Goal: Information Seeking & Learning: Learn about a topic

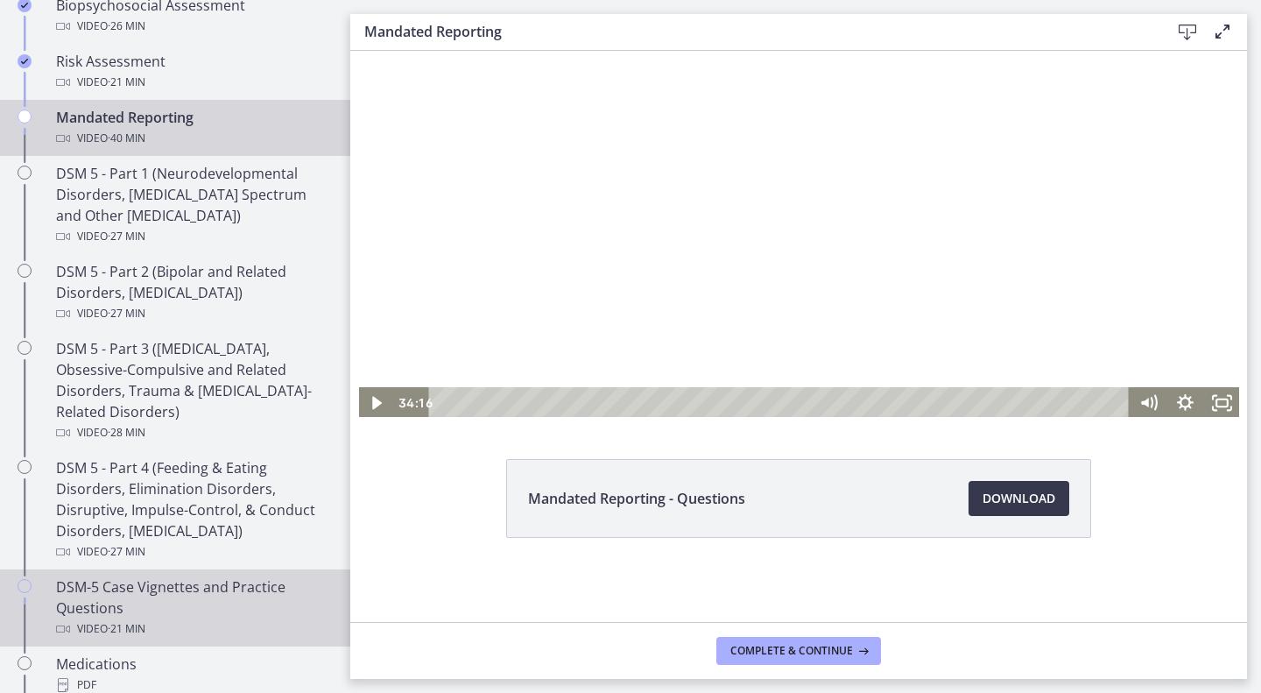
scroll to position [621, 0]
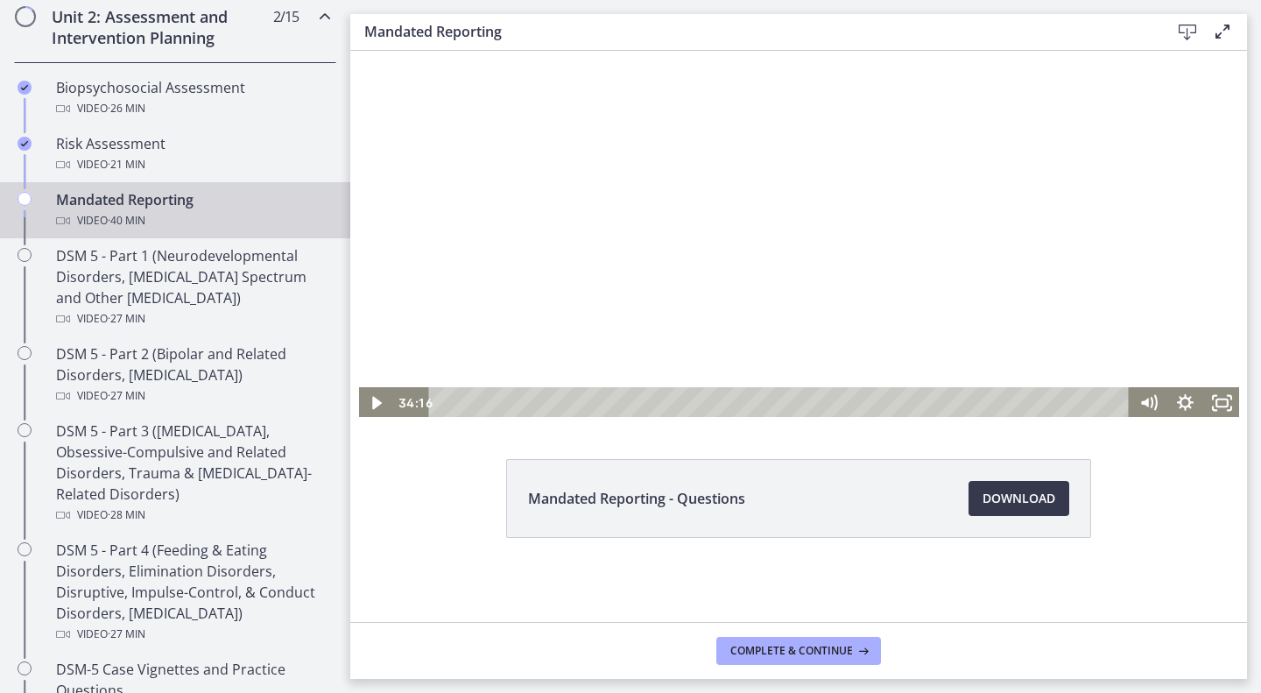
click at [857, 184] on div at bounding box center [799, 196] width 884 height 445
click at [803, 167] on div at bounding box center [799, 196] width 884 height 445
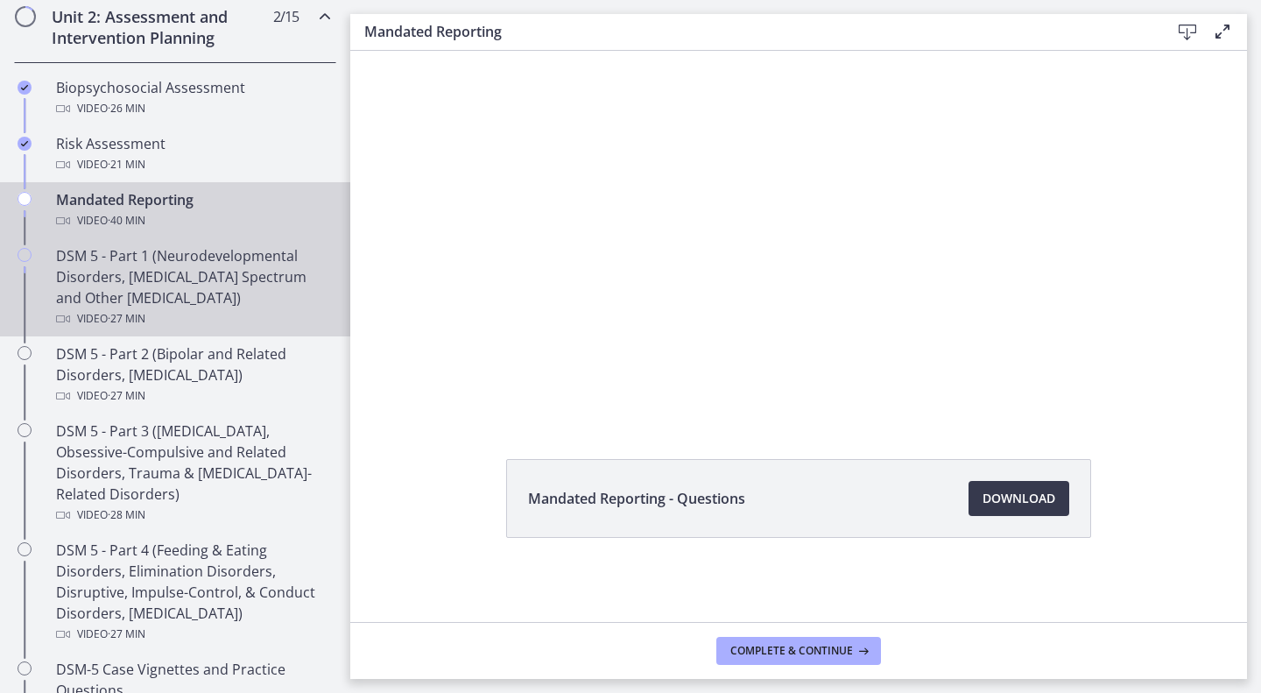
click at [102, 290] on div "DSM 5 - Part 1 (Neurodevelopmental Disorders, [MEDICAL_DATA] Spectrum and Other…" at bounding box center [192, 287] width 273 height 84
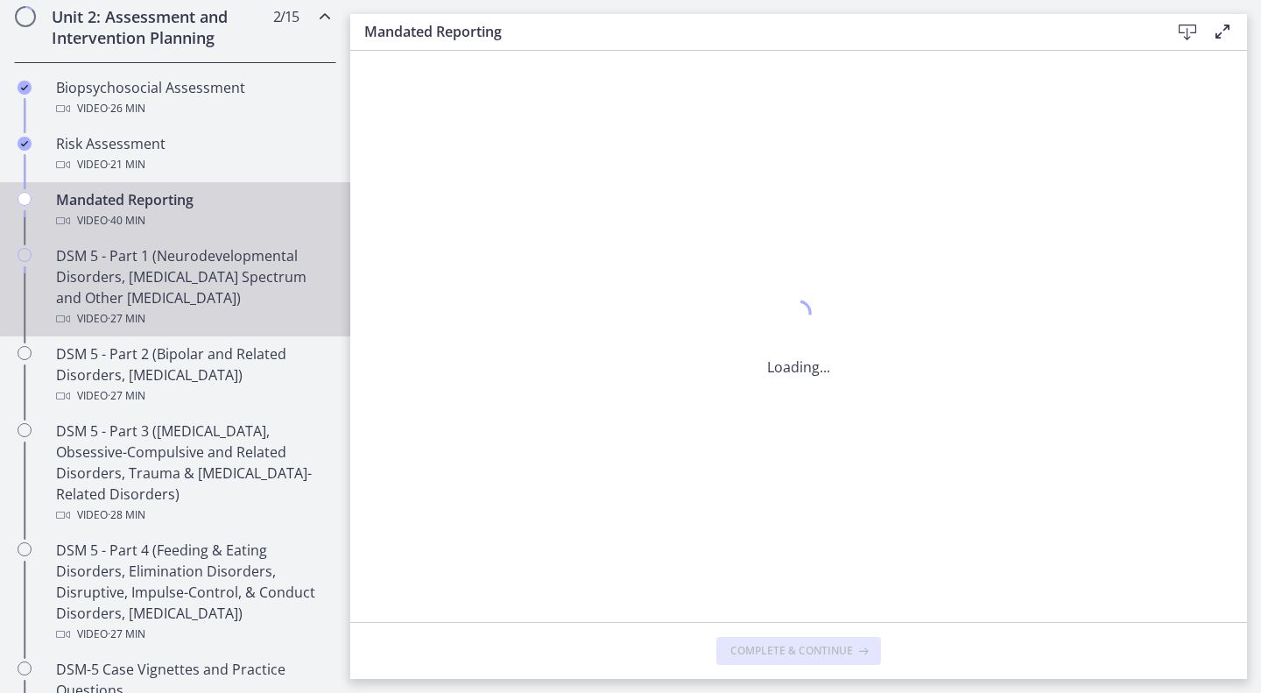
scroll to position [0, 0]
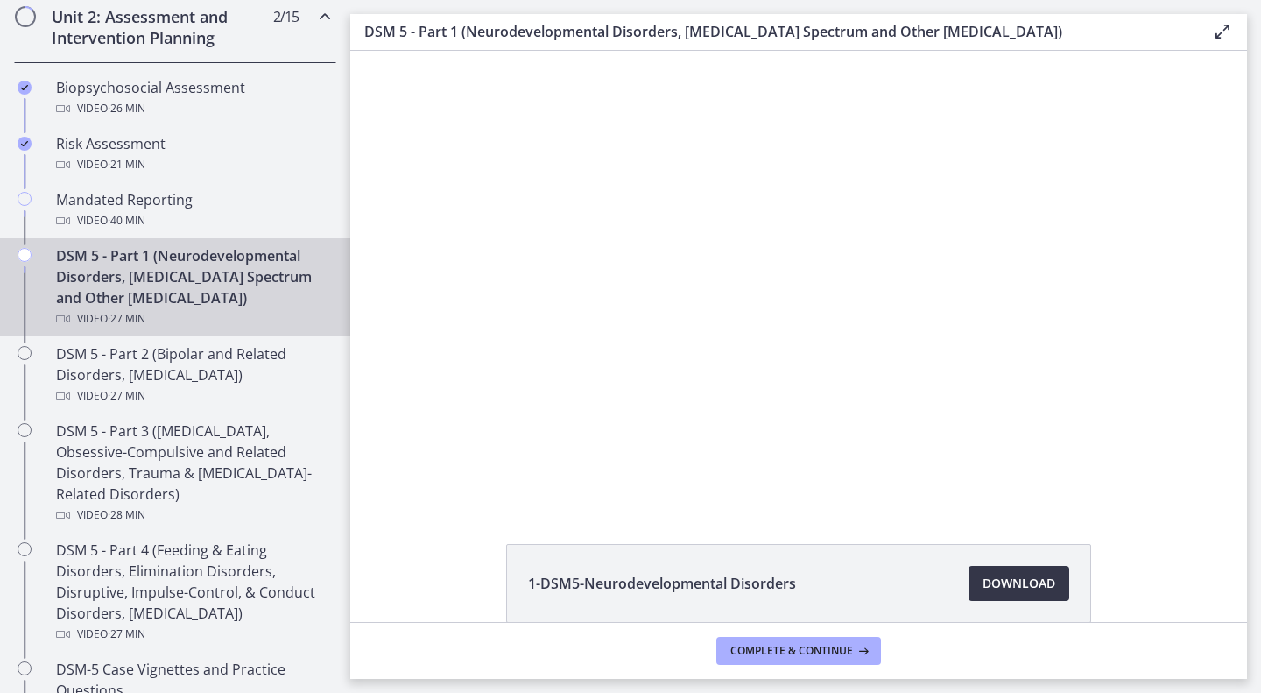
click at [988, 581] on span "Download Opens in a new window" at bounding box center [1019, 583] width 73 height 21
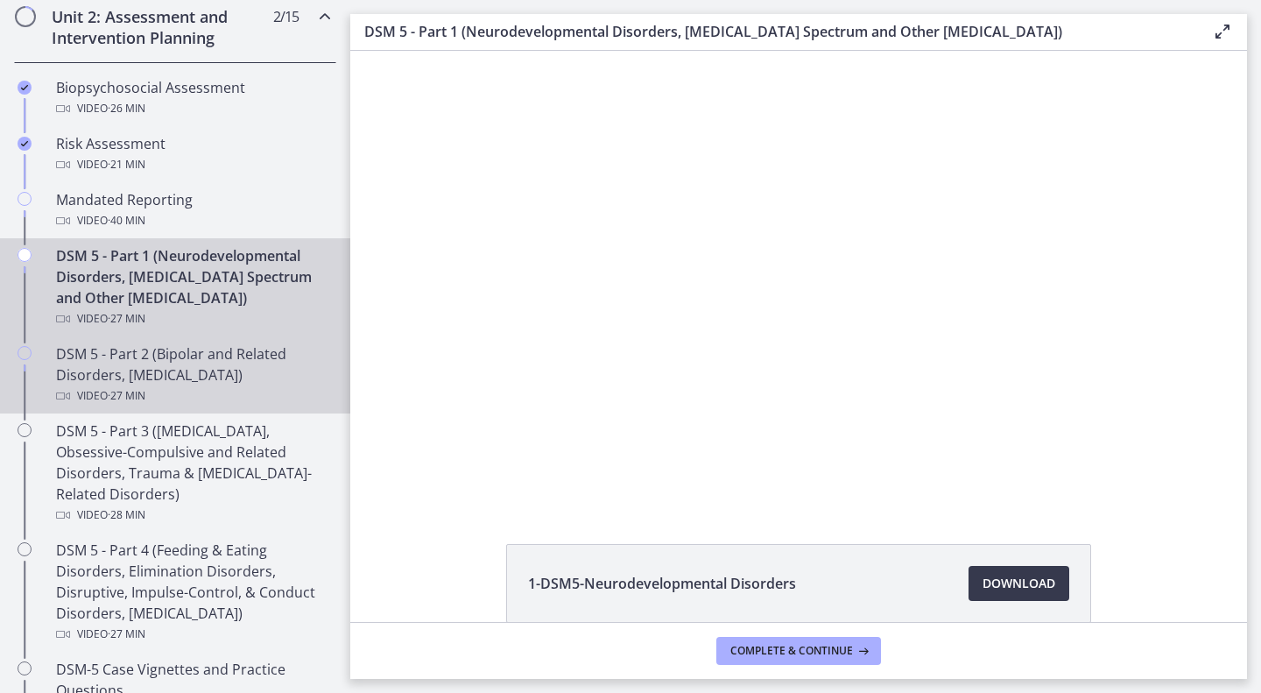
click at [182, 358] on div "DSM 5 - Part 2 (Bipolar and Related Disorders, [MEDICAL_DATA]) Video · 27 min" at bounding box center [192, 374] width 273 height 63
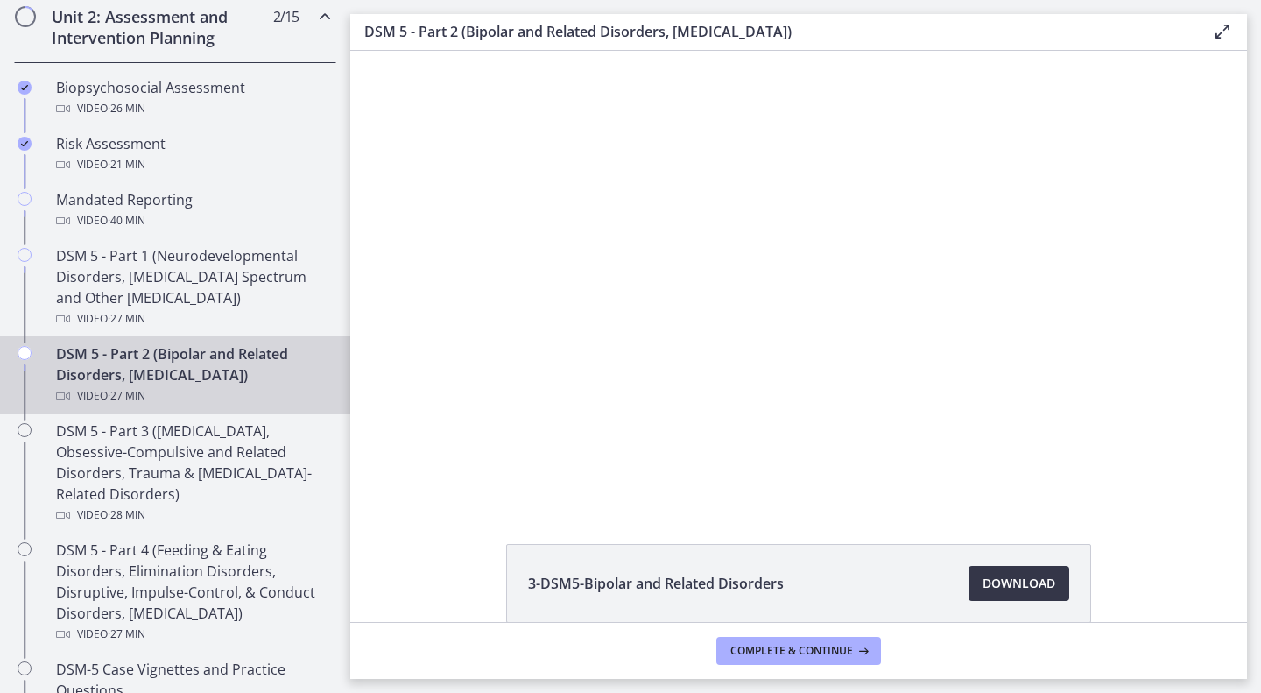
click at [1004, 579] on span "Download Opens in a new window" at bounding box center [1019, 583] width 73 height 21
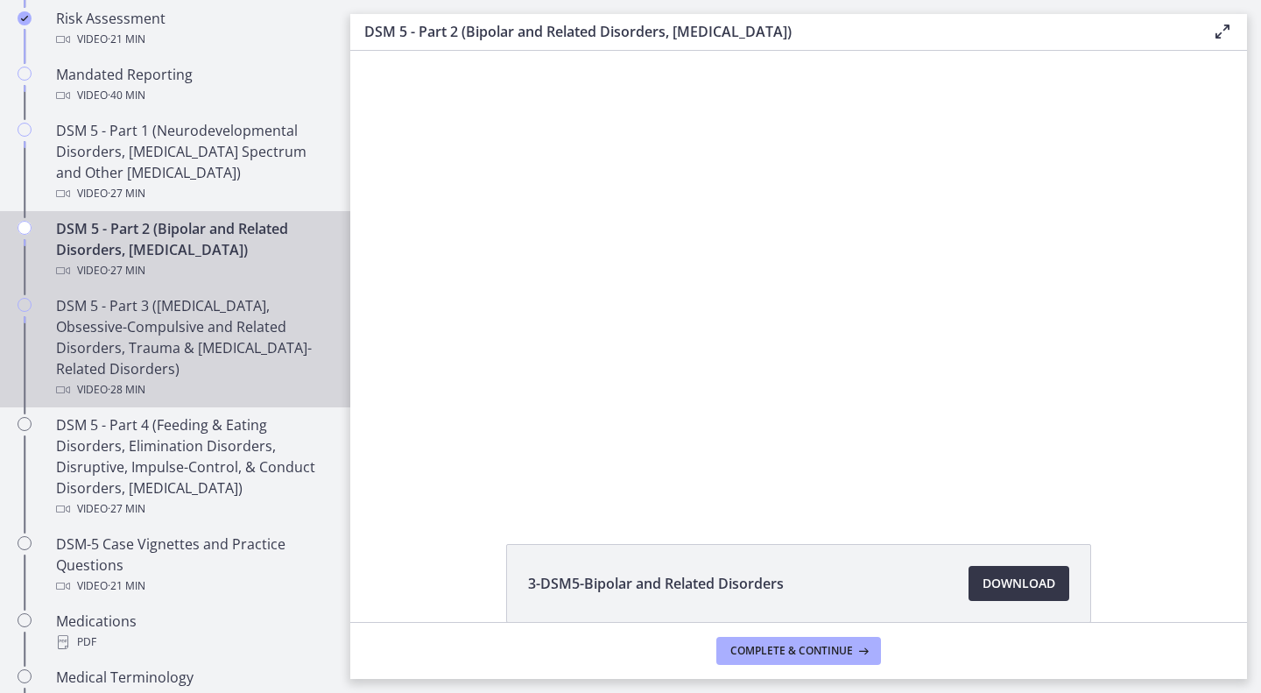
scroll to position [748, 0]
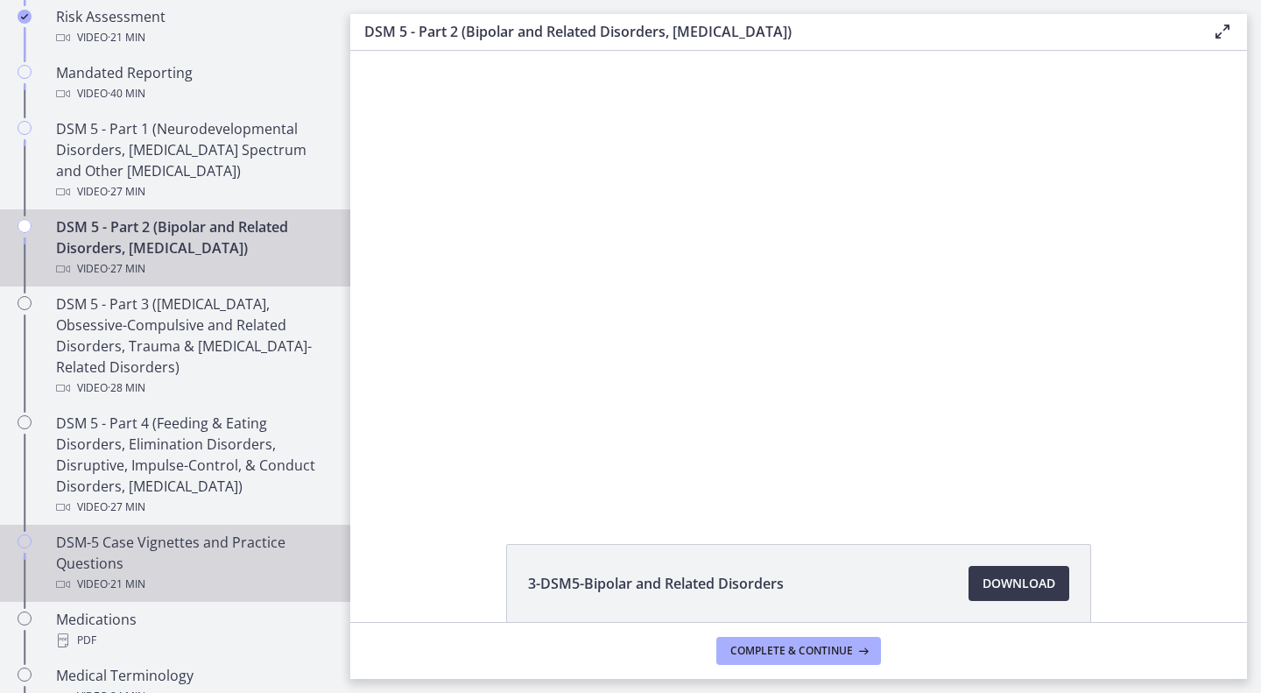
click at [177, 561] on div "DSM-5 Case Vignettes and Practice Questions Video · 21 min" at bounding box center [192, 563] width 273 height 63
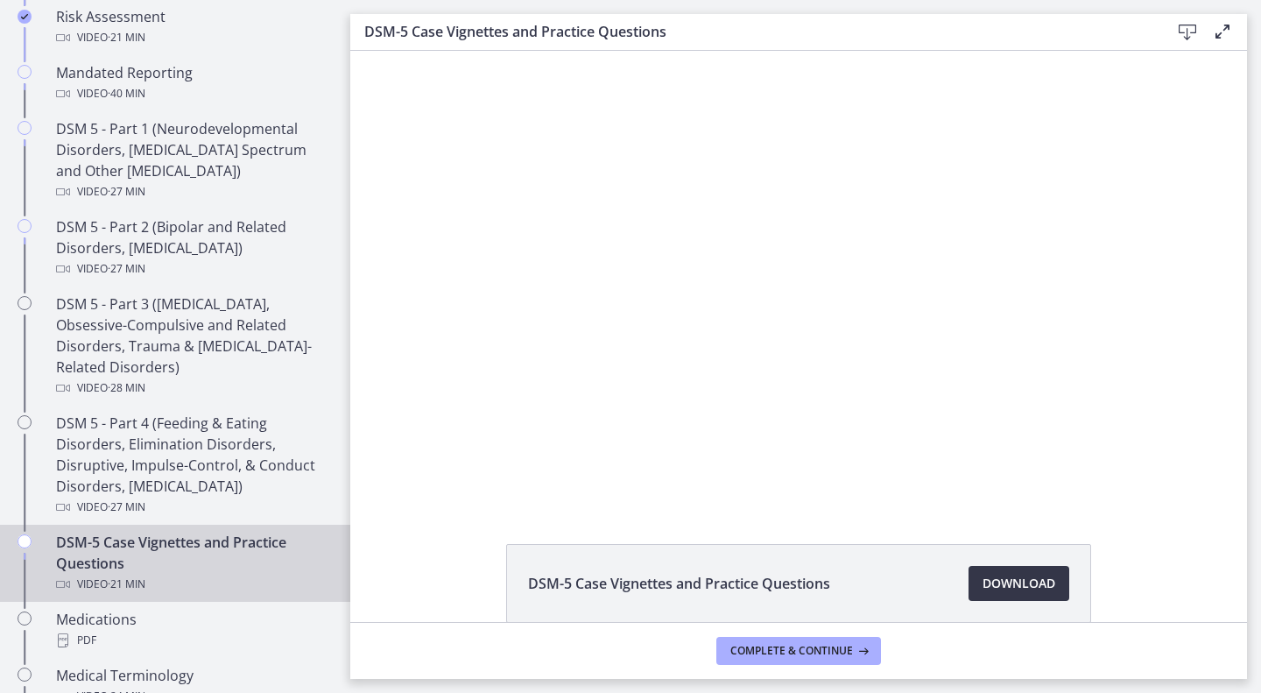
click at [1015, 574] on span "Download Opens in a new window" at bounding box center [1019, 583] width 73 height 21
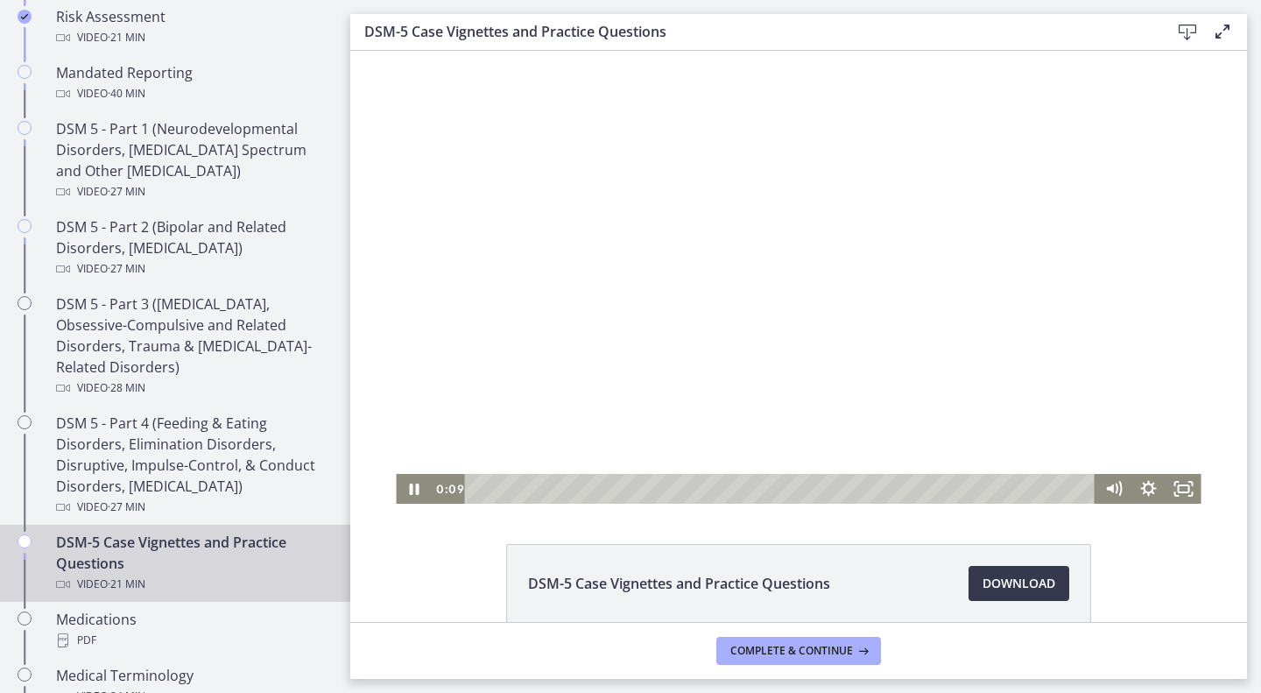
click at [603, 251] on div at bounding box center [798, 277] width 805 height 453
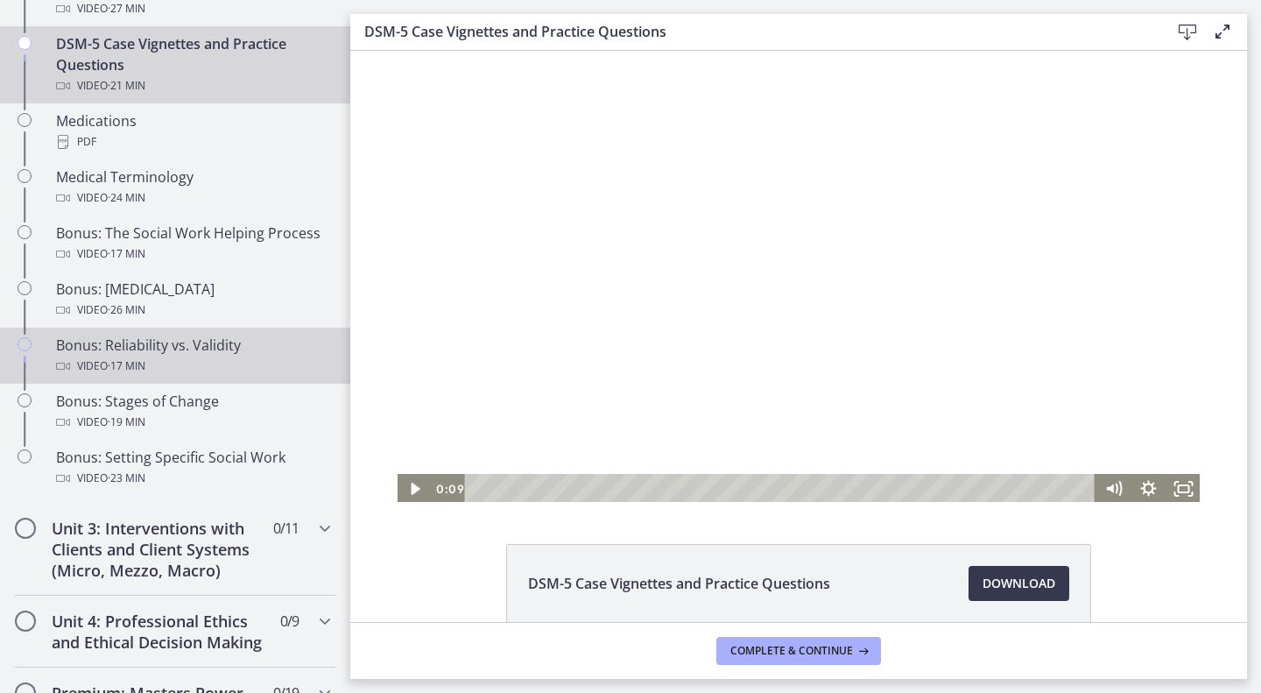
scroll to position [1245, 0]
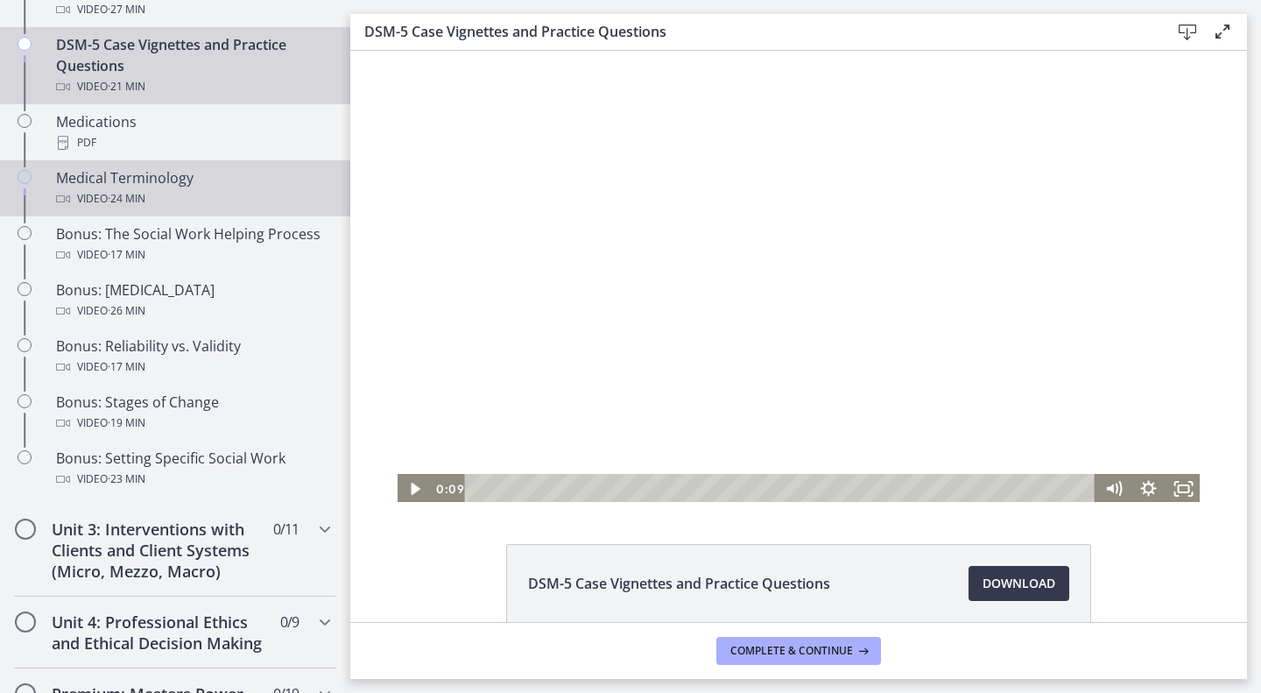
click at [136, 188] on span "· 24 min" at bounding box center [127, 198] width 38 height 21
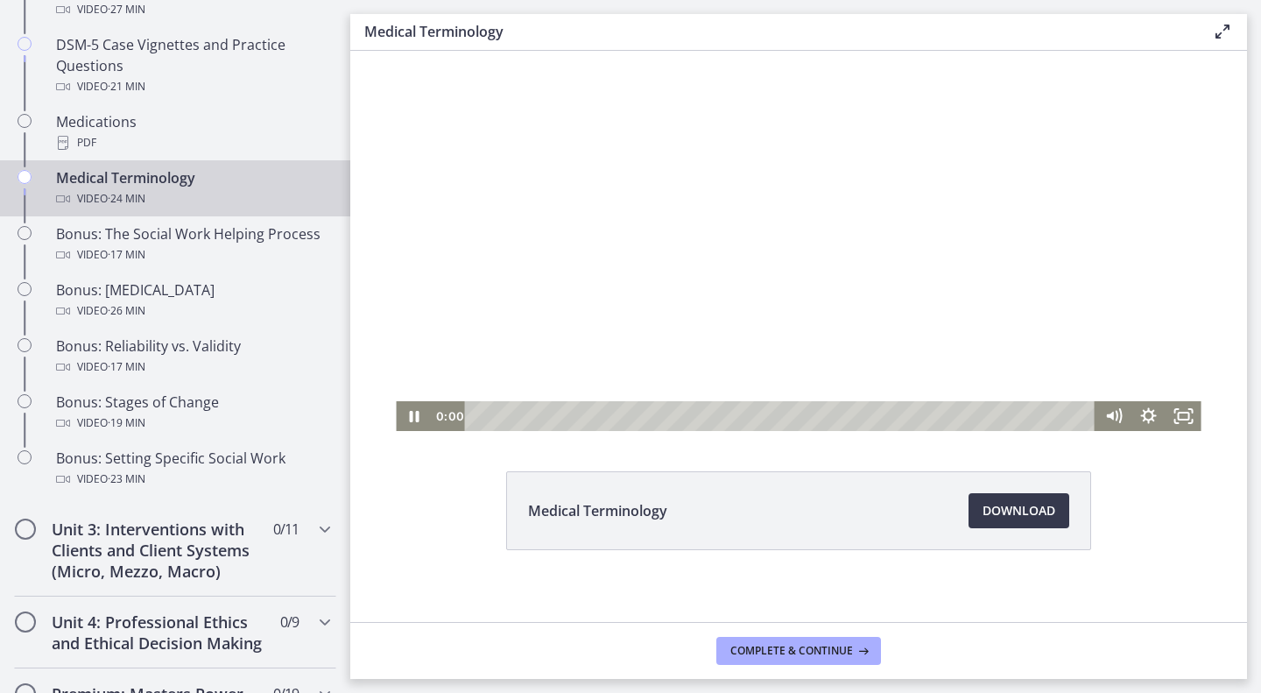
scroll to position [85, 0]
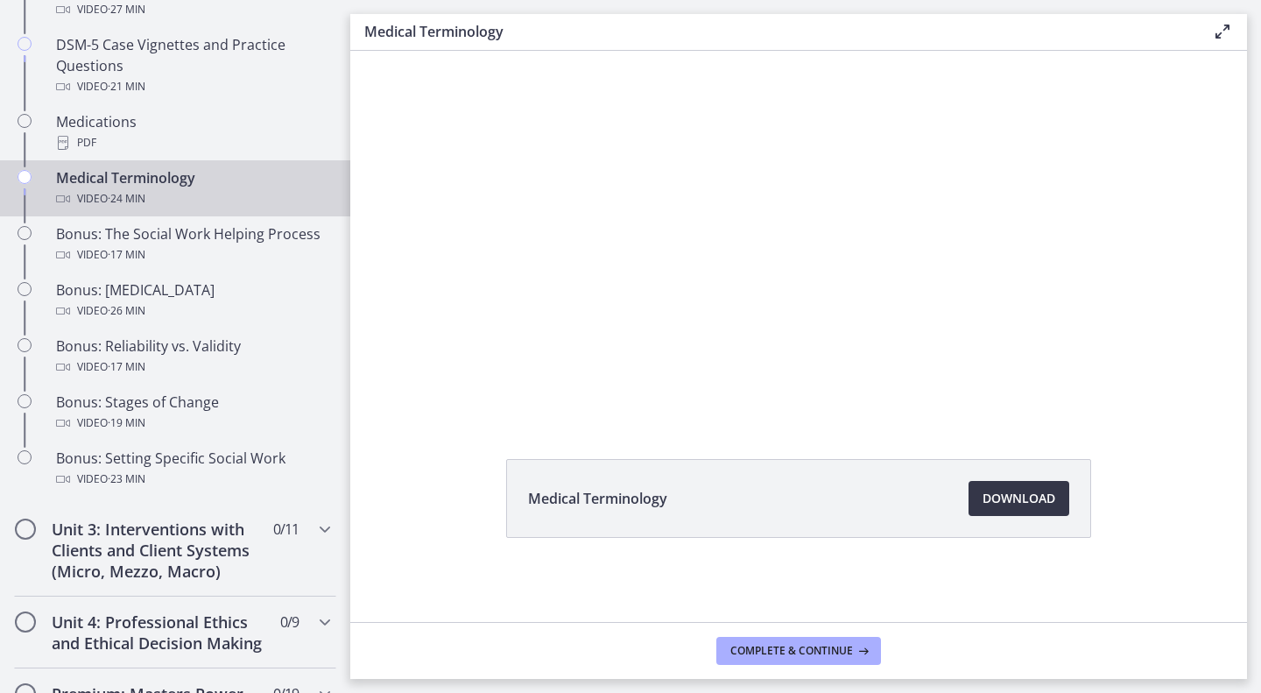
click at [994, 503] on span "Download Opens in a new window" at bounding box center [1019, 498] width 73 height 21
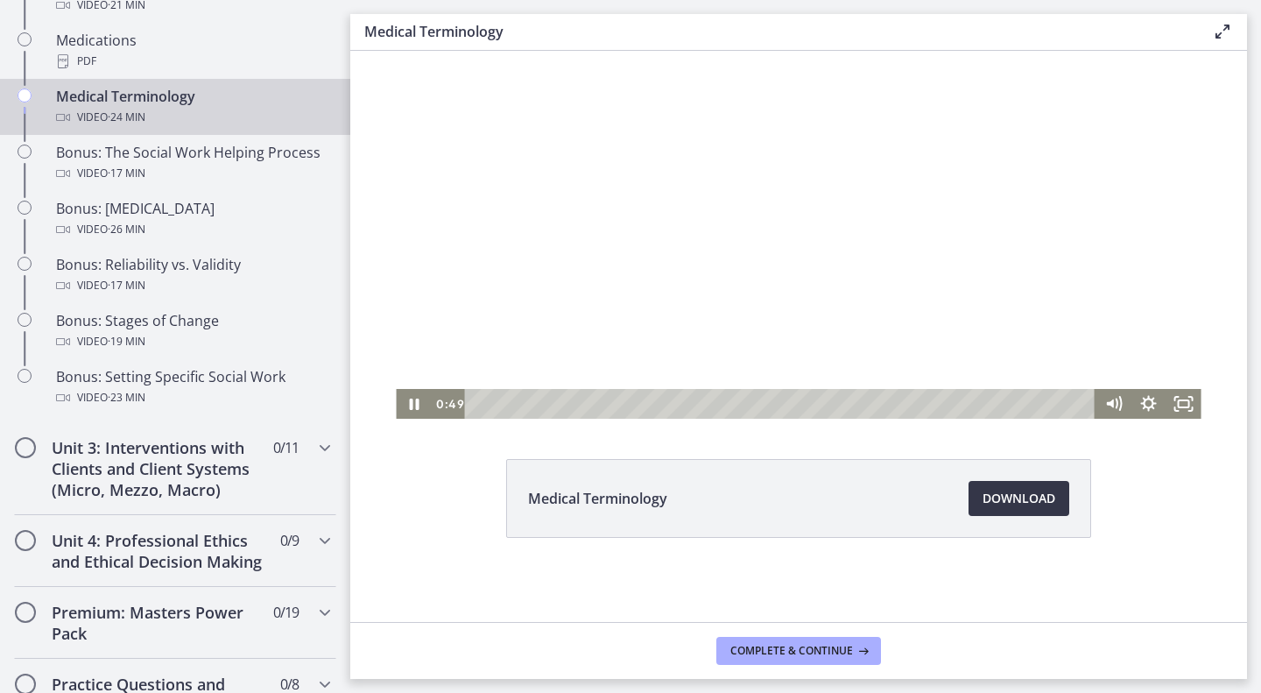
scroll to position [0, 0]
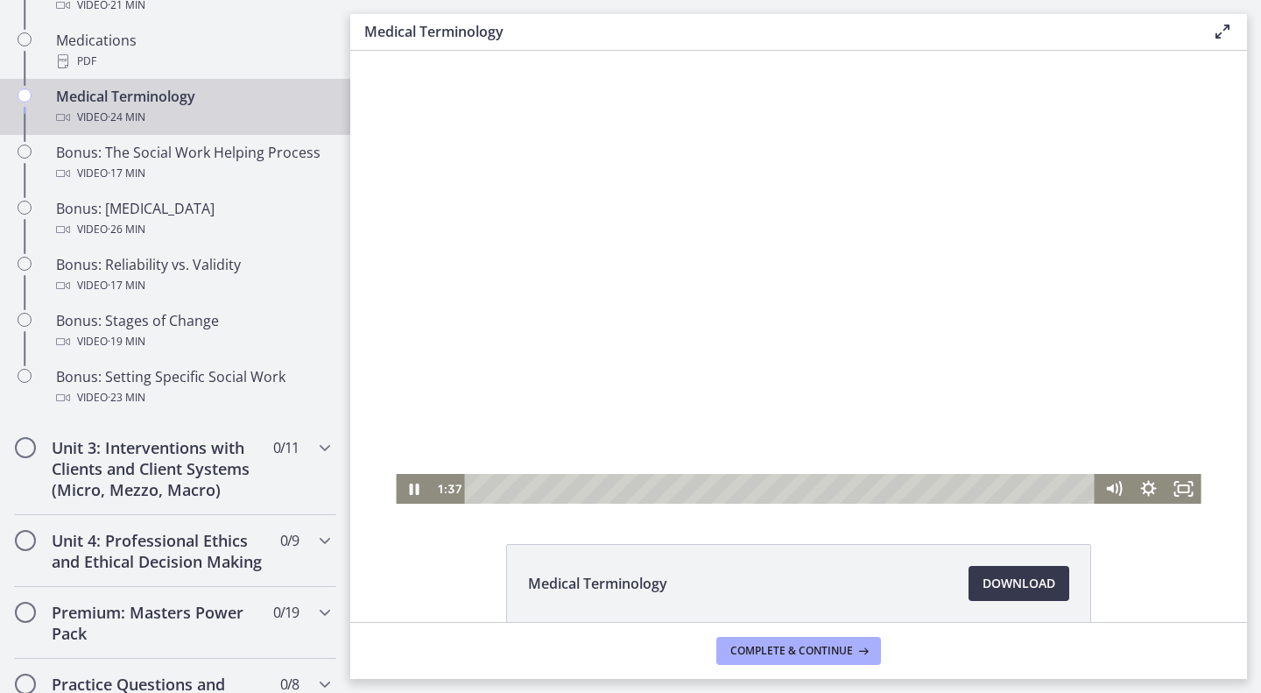
click at [687, 217] on div at bounding box center [798, 277] width 805 height 453
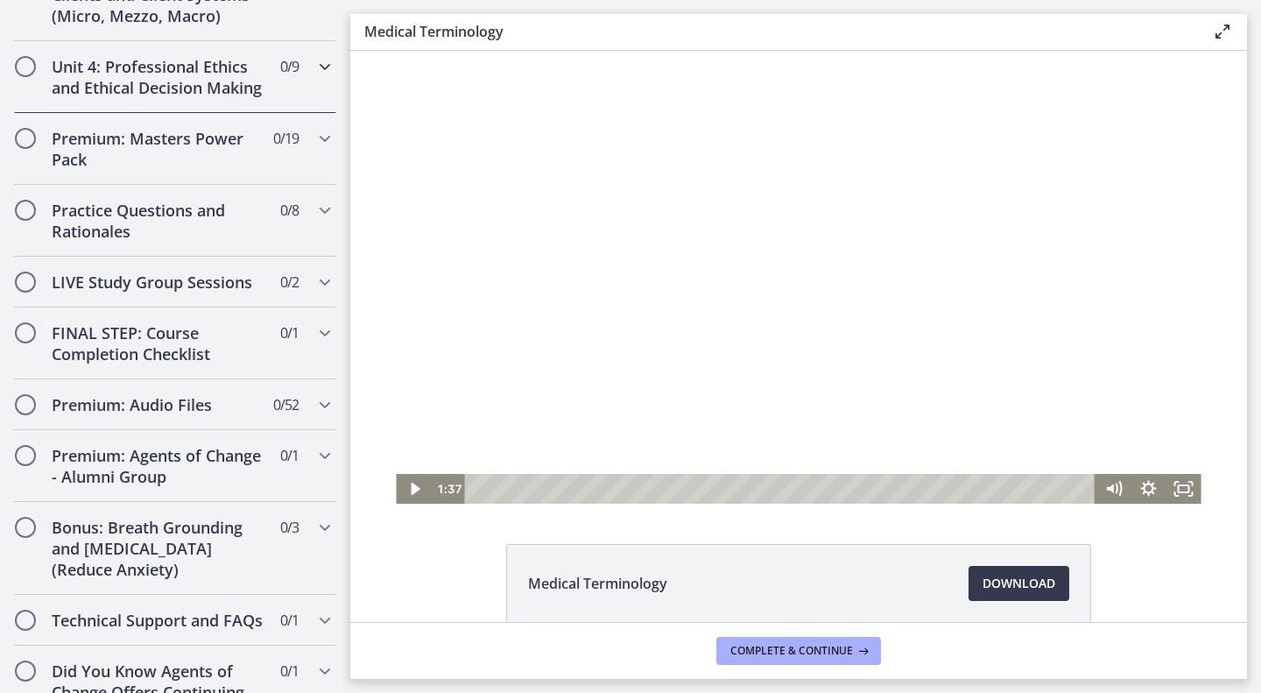
scroll to position [1803, 0]
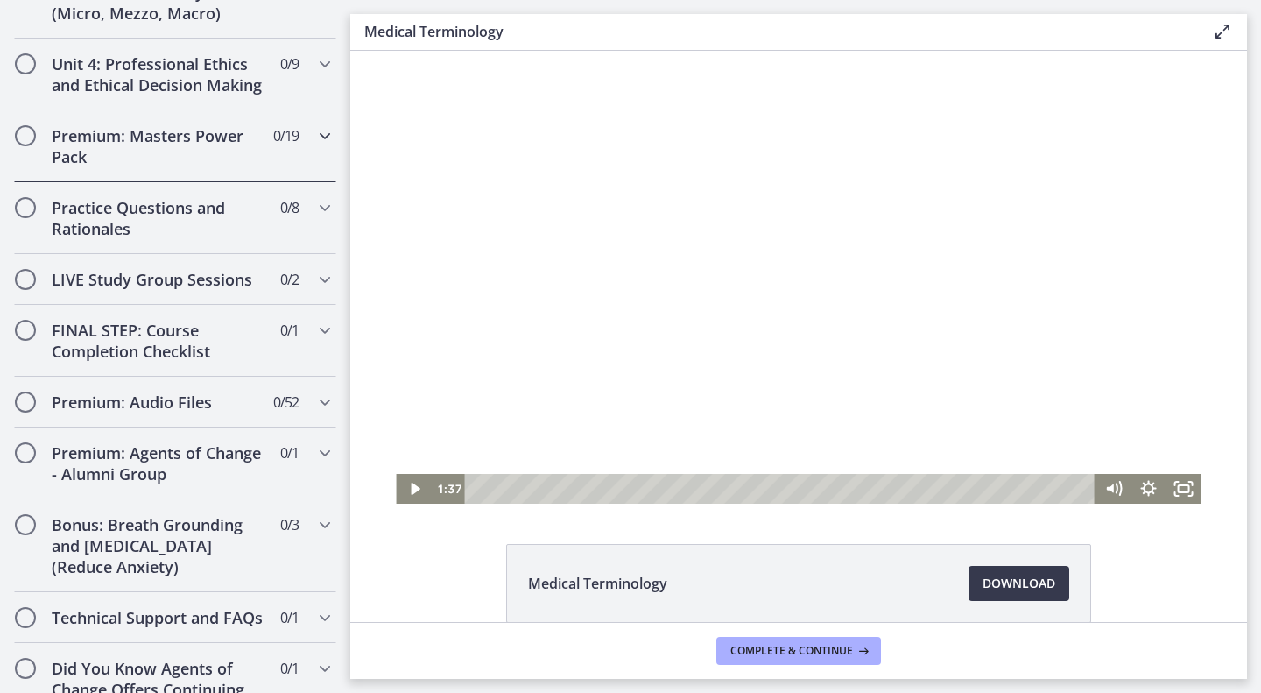
click at [314, 146] on icon "Chapters" at bounding box center [324, 135] width 21 height 21
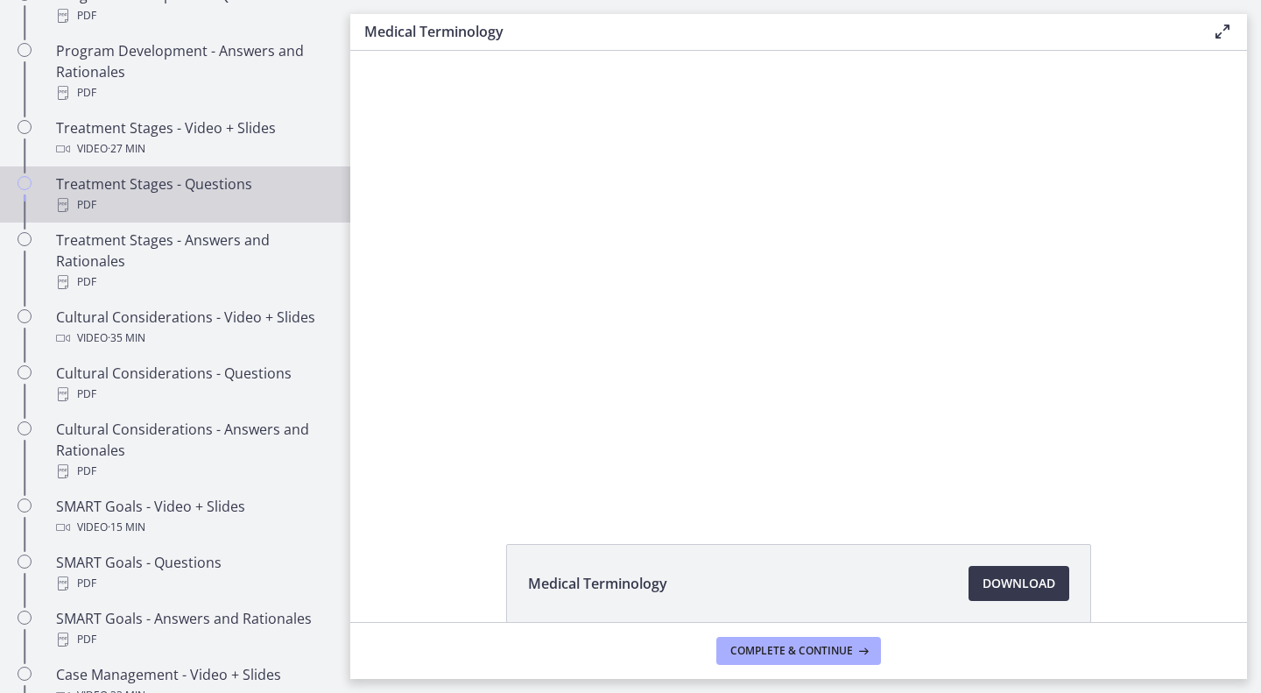
scroll to position [1063, 0]
click at [230, 215] on div "PDF" at bounding box center [192, 204] width 273 height 21
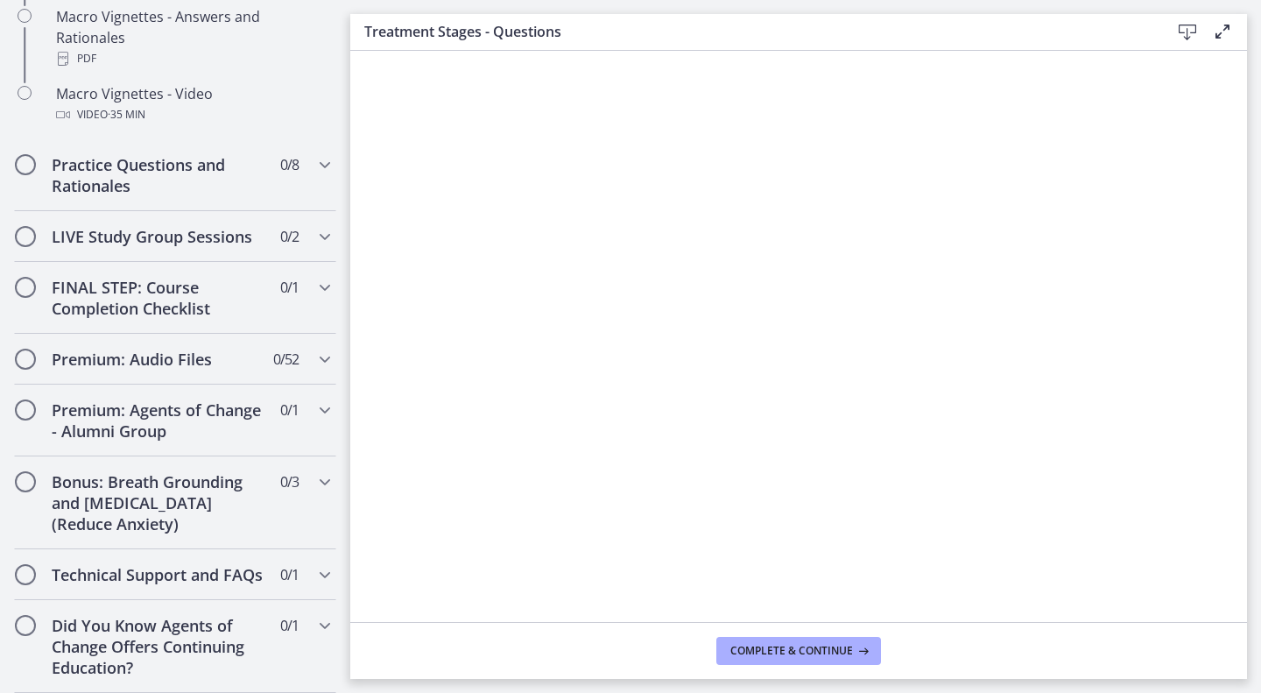
scroll to position [1980, 0]
click at [266, 156] on div "Practice Questions and Rationales 0 / 8 Completed" at bounding box center [175, 175] width 322 height 72
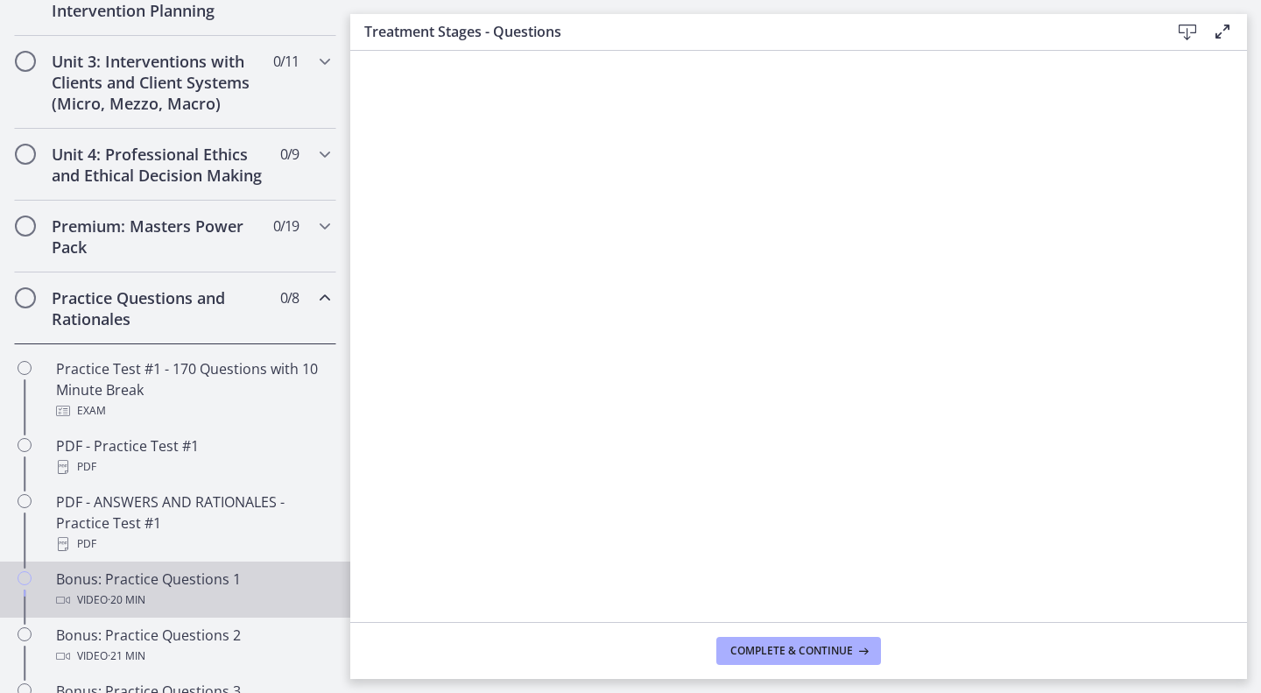
scroll to position [643, 0]
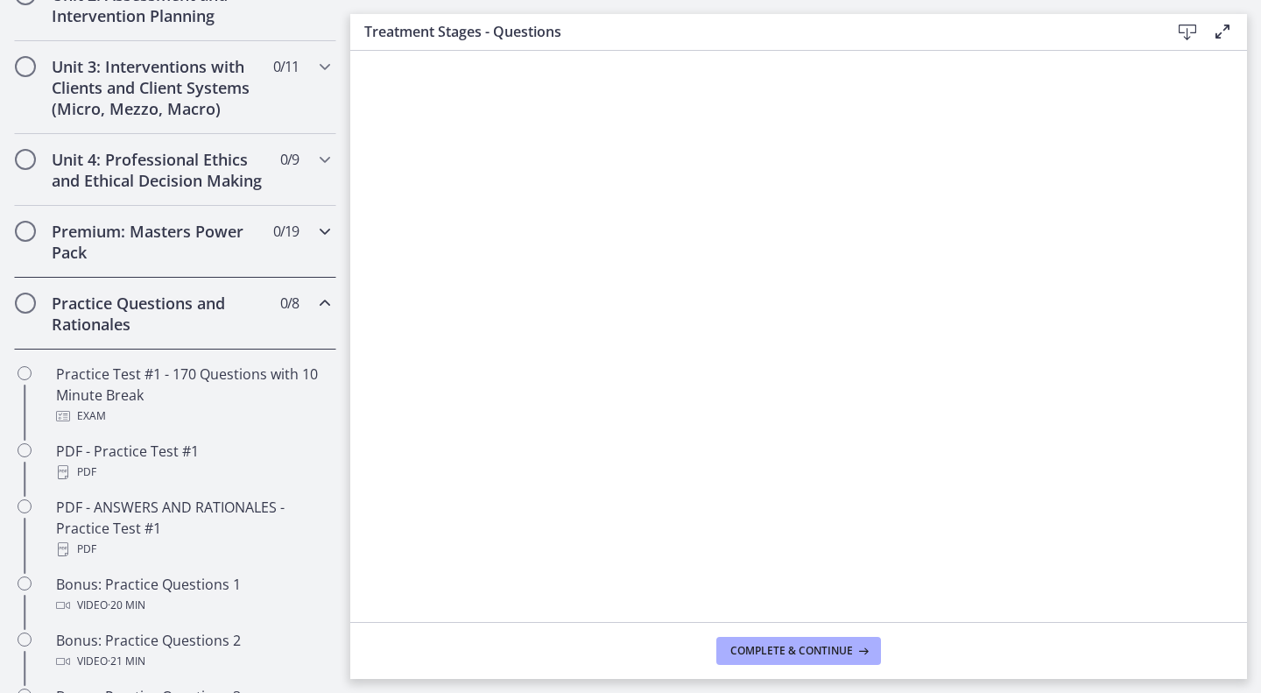
click at [260, 264] on div "Premium: Masters Power Pack 0 / 19 Completed" at bounding box center [175, 242] width 322 height 72
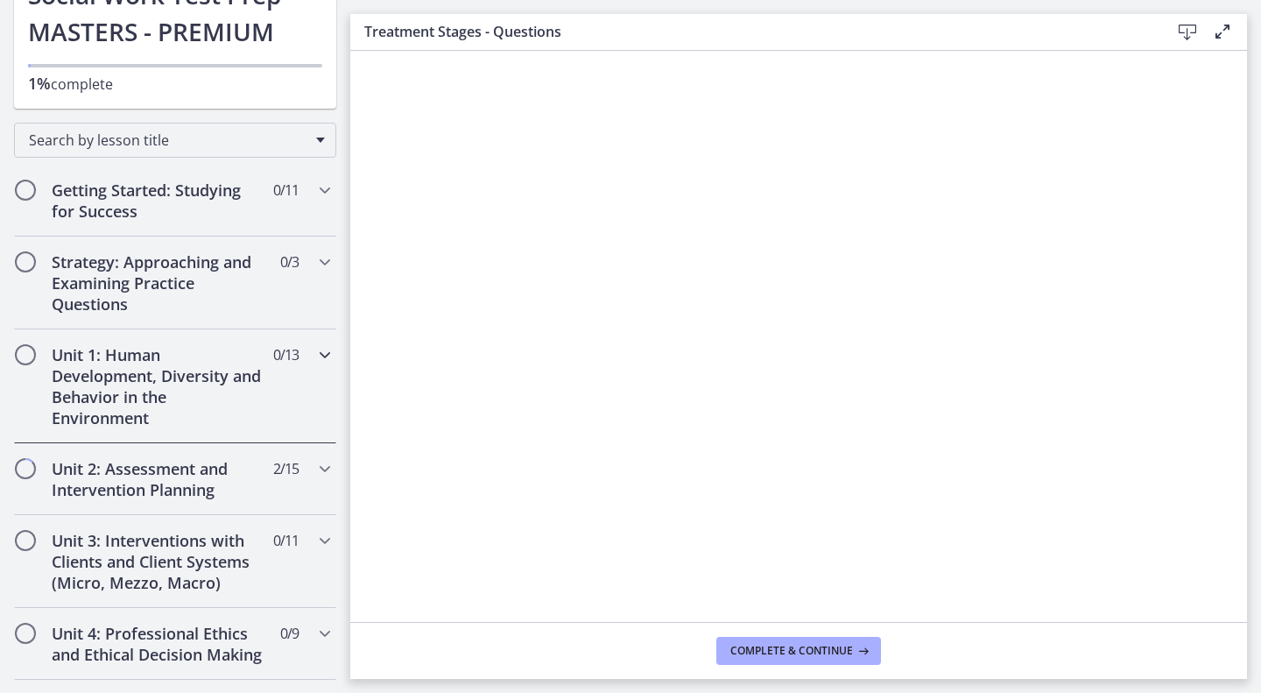
scroll to position [168, 0]
click at [246, 465] on h2 "Unit 2: Assessment and Intervention Planning" at bounding box center [159, 480] width 214 height 42
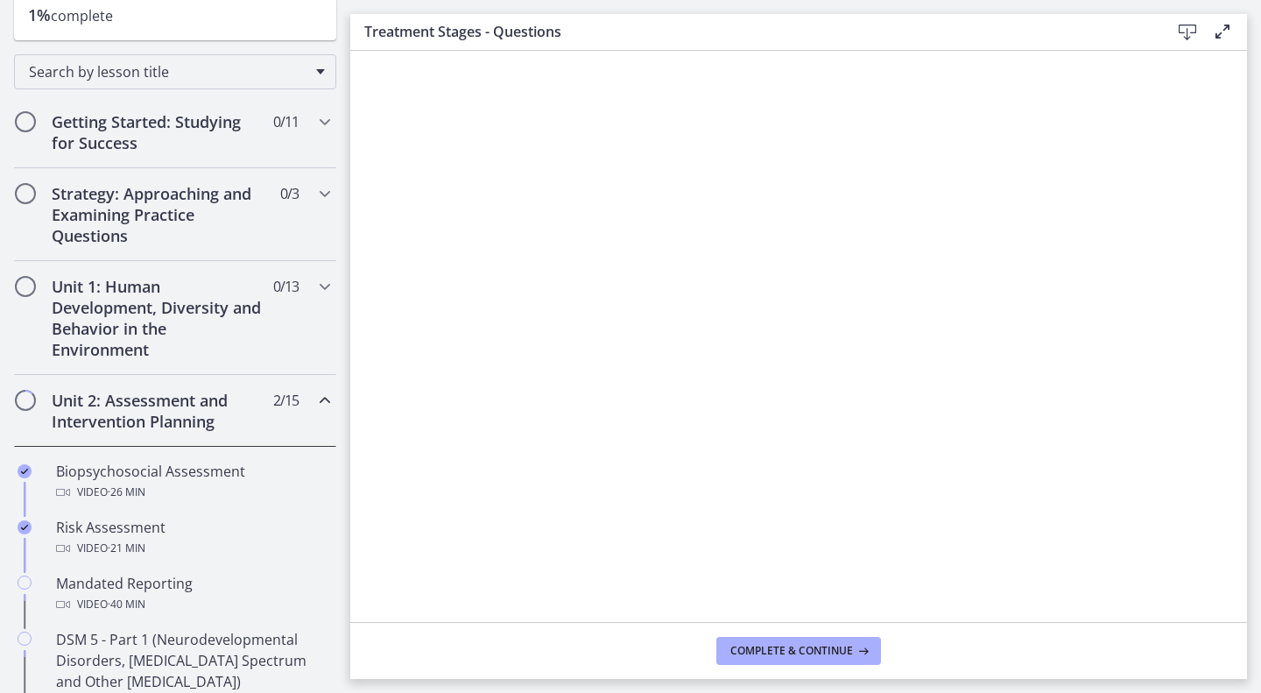
scroll to position [287, 0]
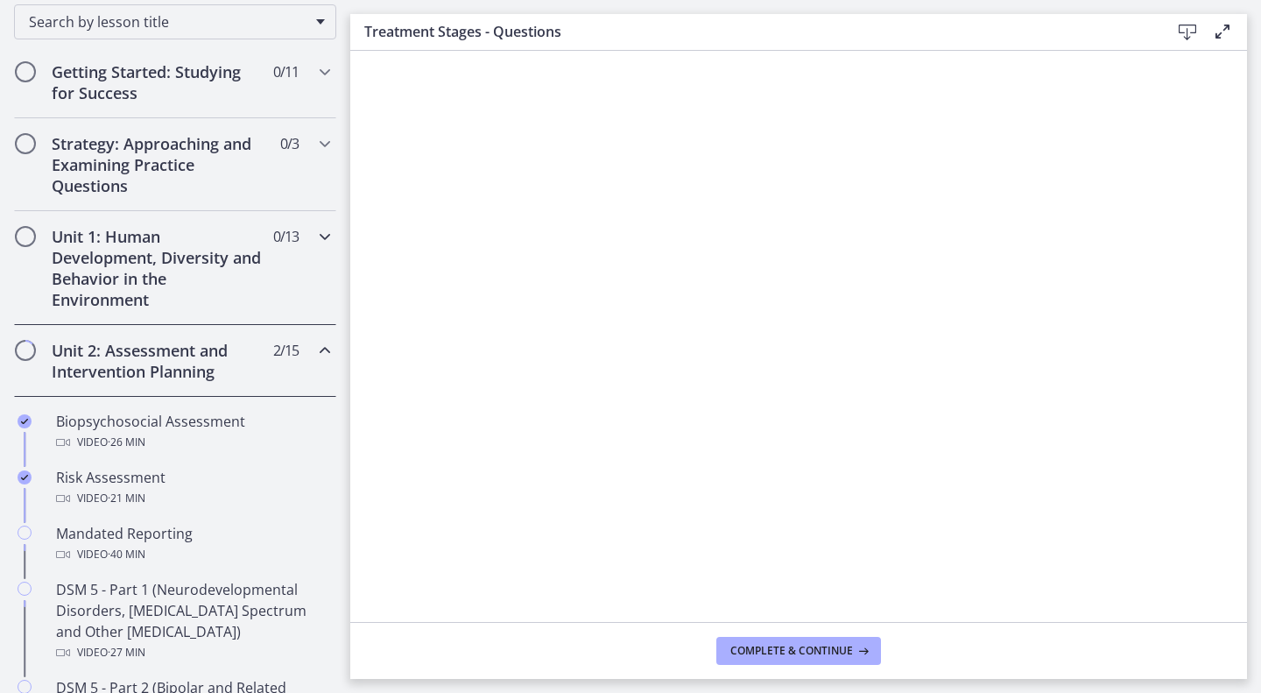
click at [315, 229] on icon "Chapters" at bounding box center [324, 236] width 21 height 21
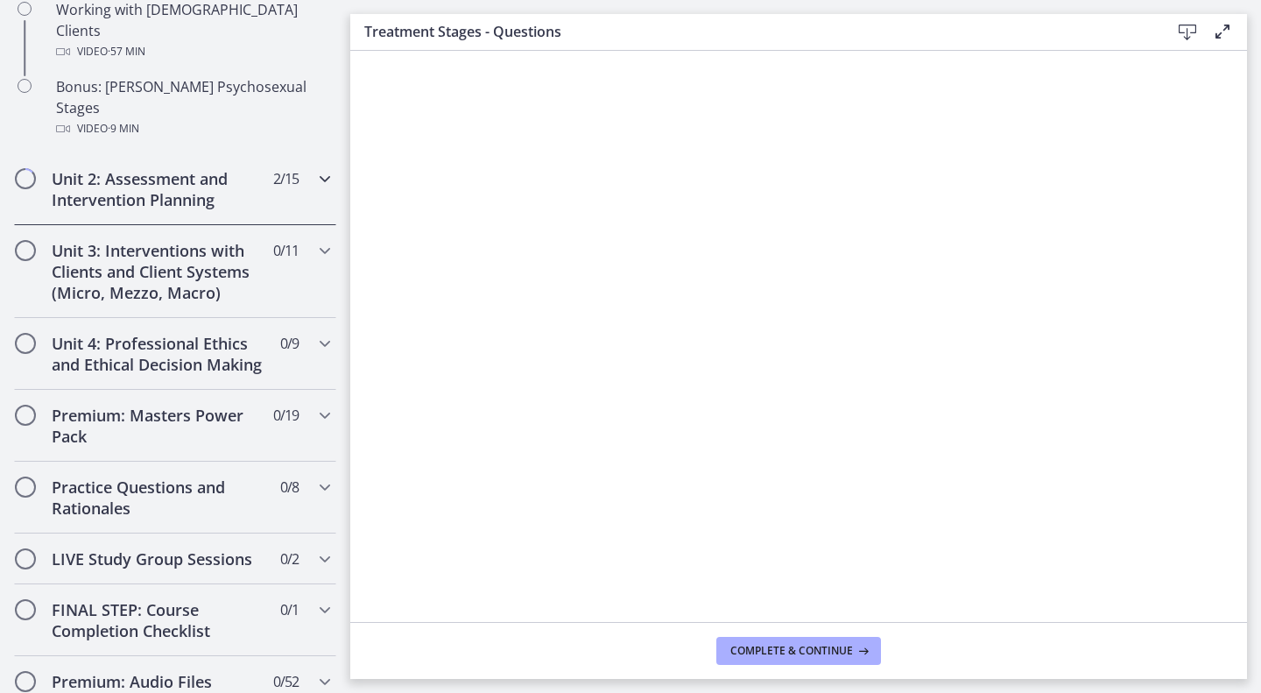
scroll to position [1331, 0]
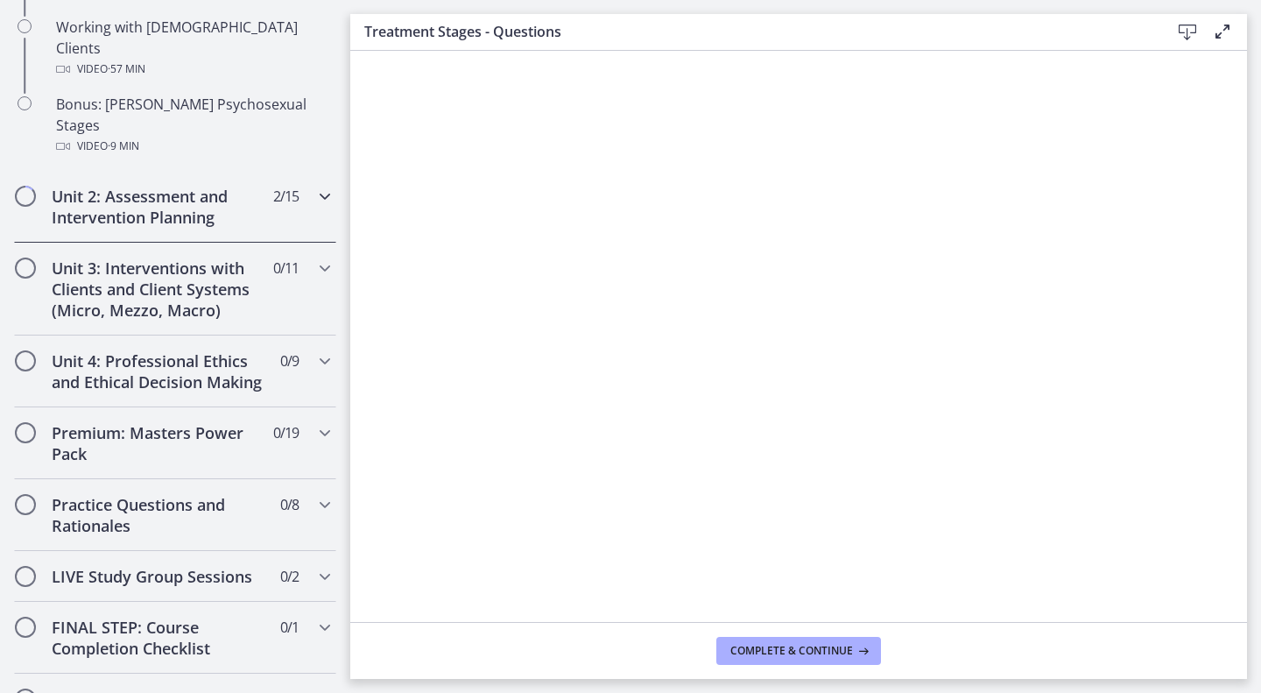
click at [205, 186] on h2 "Unit 2: Assessment and Intervention Planning" at bounding box center [159, 207] width 214 height 42
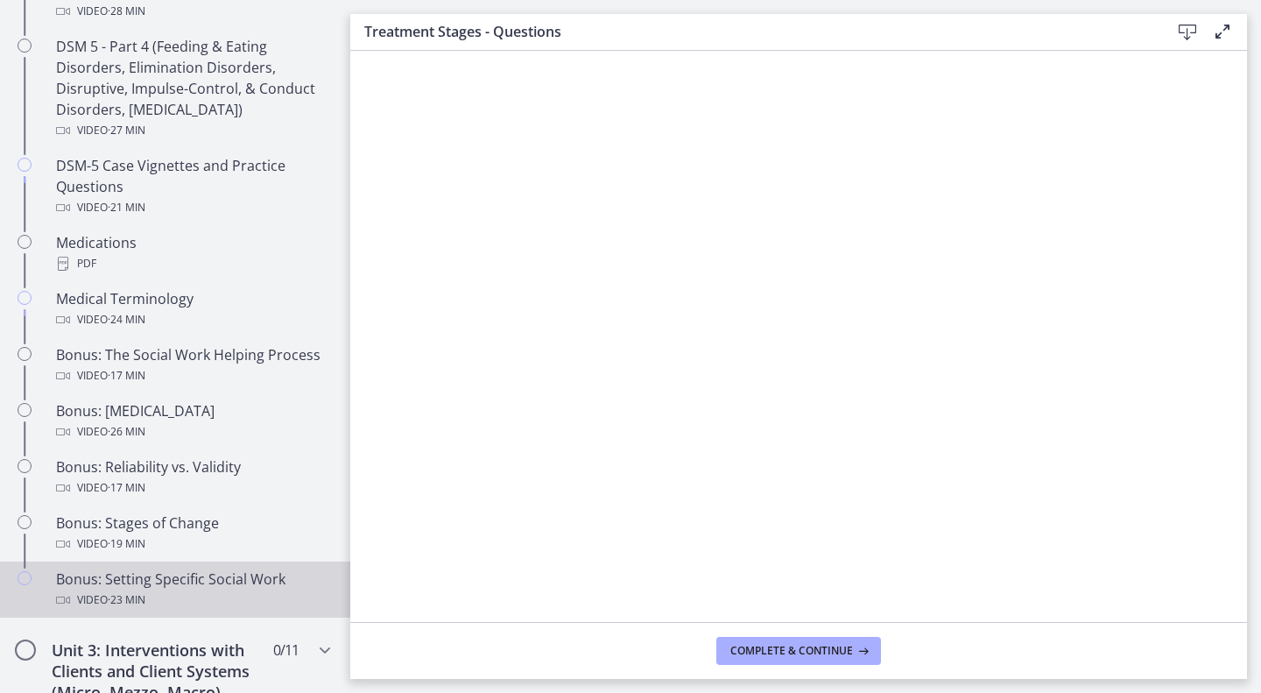
scroll to position [1118, 0]
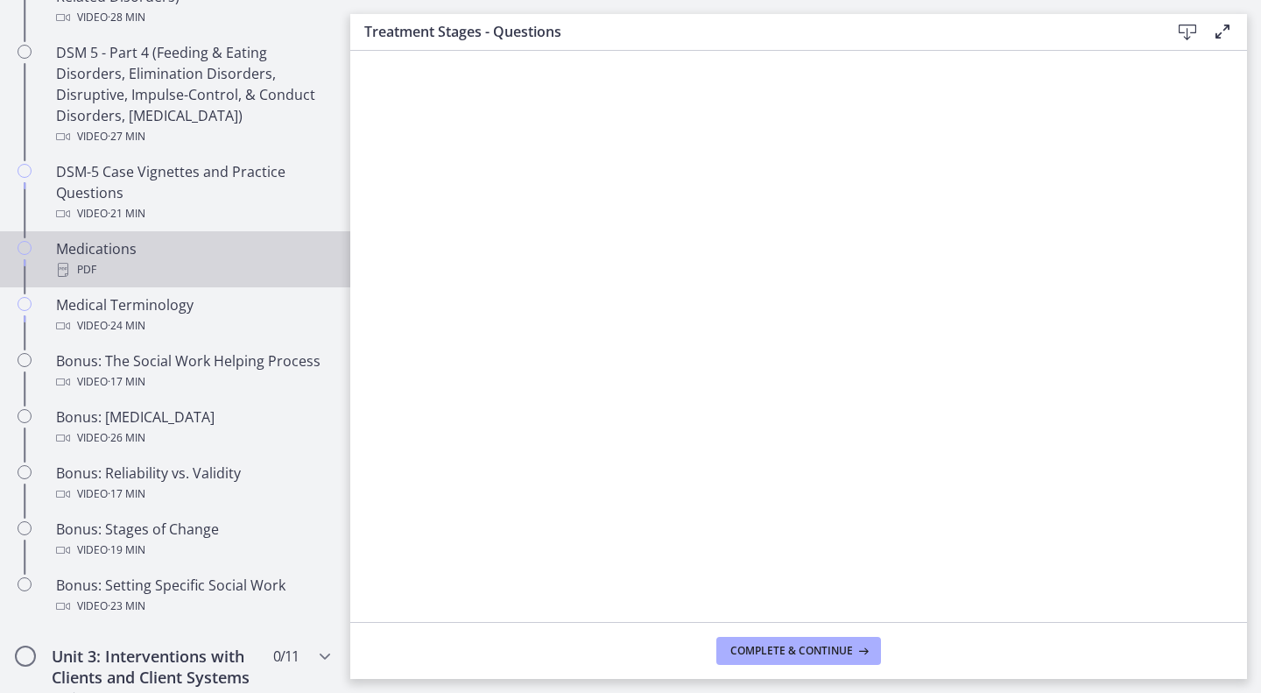
click at [110, 273] on div "PDF" at bounding box center [192, 269] width 273 height 21
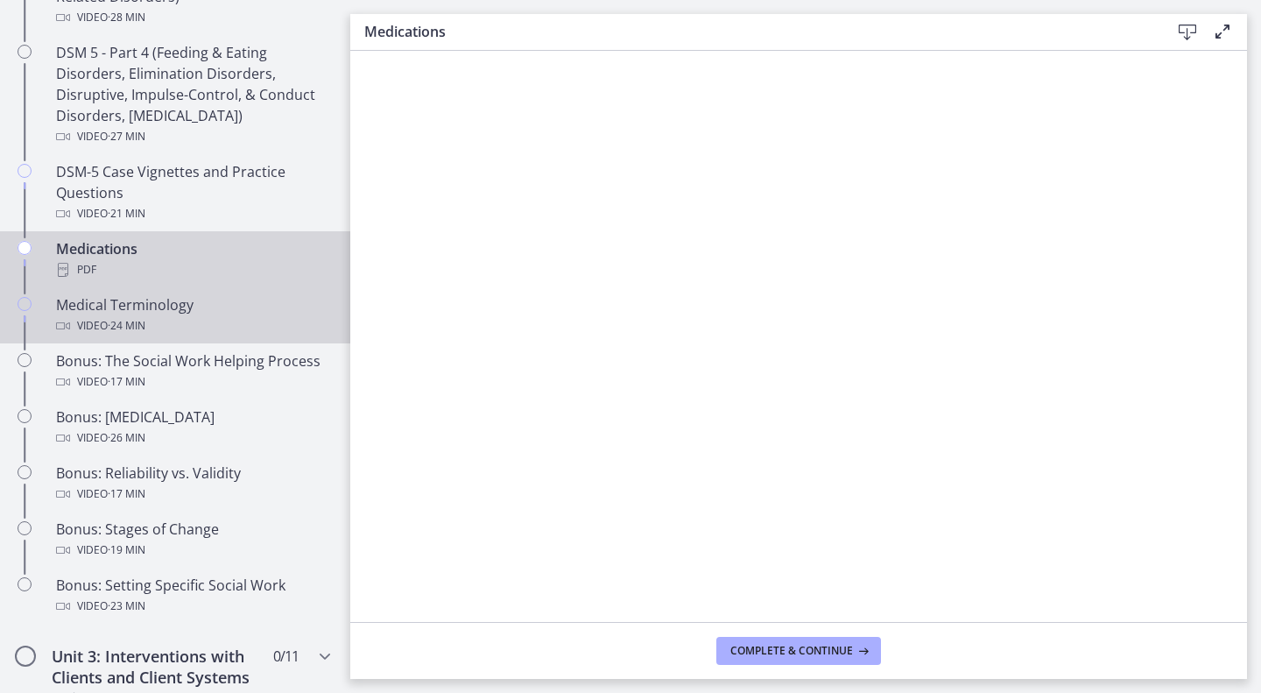
click at [133, 308] on div "Medical Terminology Video · 24 min" at bounding box center [192, 315] width 273 height 42
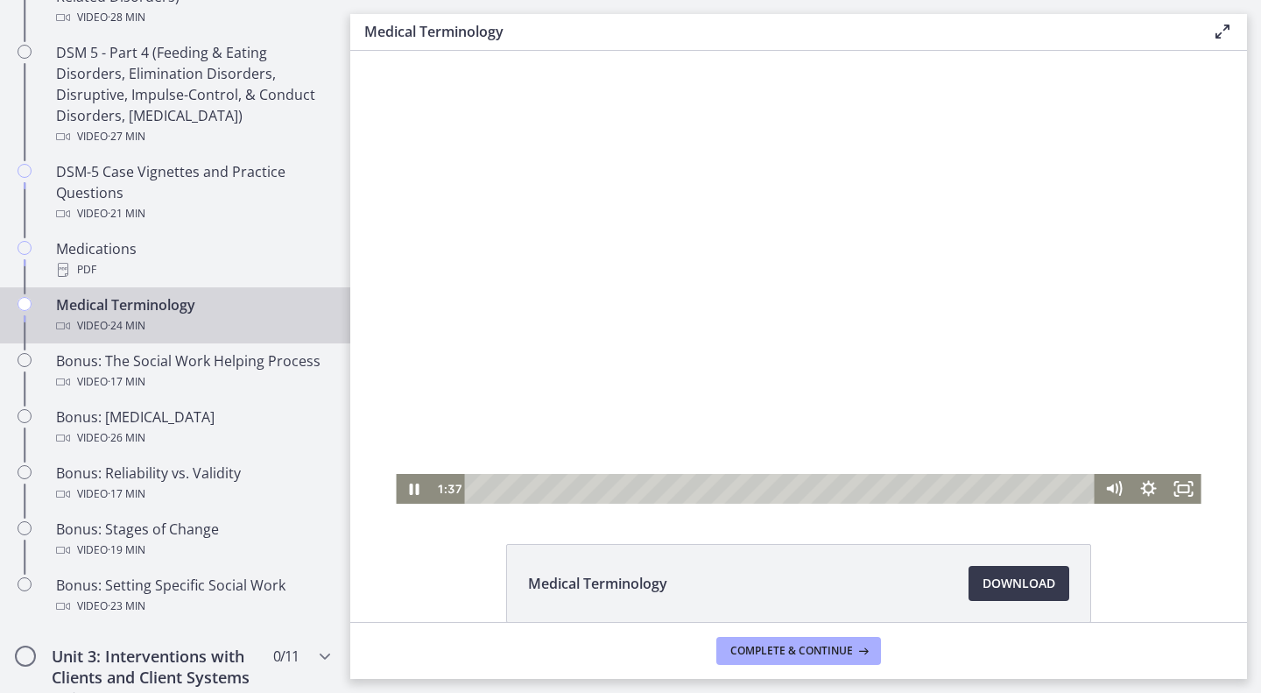
click at [737, 244] on div at bounding box center [798, 277] width 805 height 453
